Goal: Check status: Check status

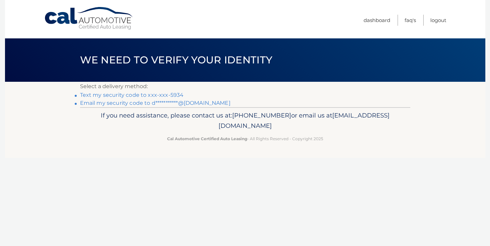
click at [154, 95] on link "Text my security code to xxx-xxx-5934" at bounding box center [132, 95] width 104 height 6
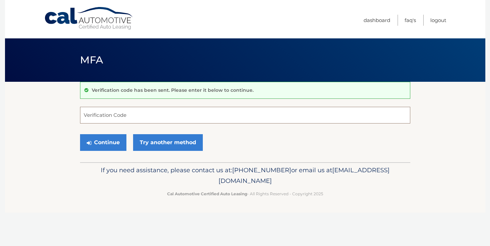
click at [145, 113] on input "Verification Code" at bounding box center [245, 115] width 330 height 17
type input "019359"
click at [123, 135] on button "Continue" at bounding box center [103, 142] width 46 height 17
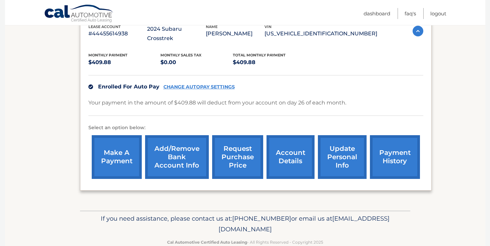
scroll to position [128, 0]
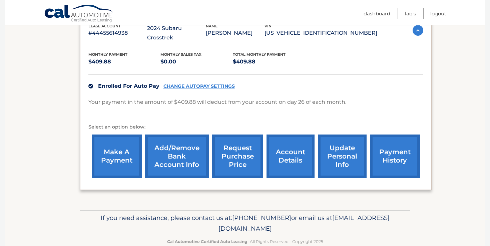
click at [254, 134] on link "request purchase price" at bounding box center [237, 156] width 51 height 44
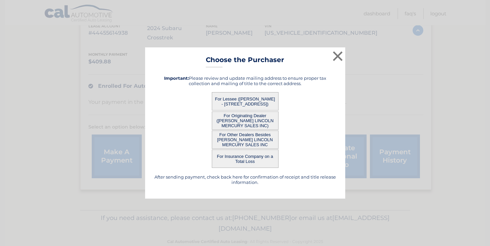
click at [253, 101] on button "For Lessee ([PERSON_NAME] - [STREET_ADDRESS])" at bounding box center [245, 101] width 67 height 18
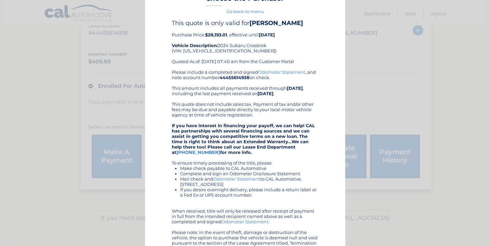
scroll to position [0, 0]
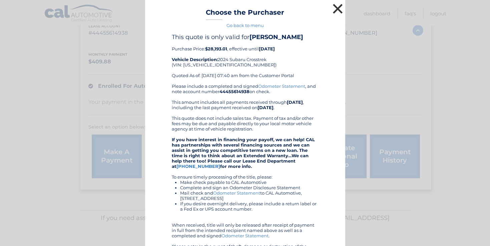
click at [334, 7] on button "×" at bounding box center [337, 8] width 13 height 13
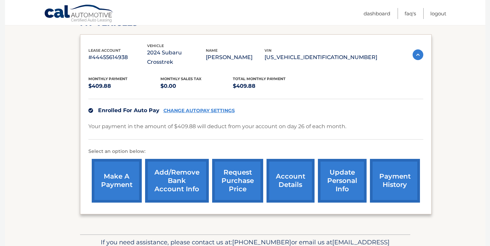
scroll to position [92, 0]
